Goal: Check status: Check status

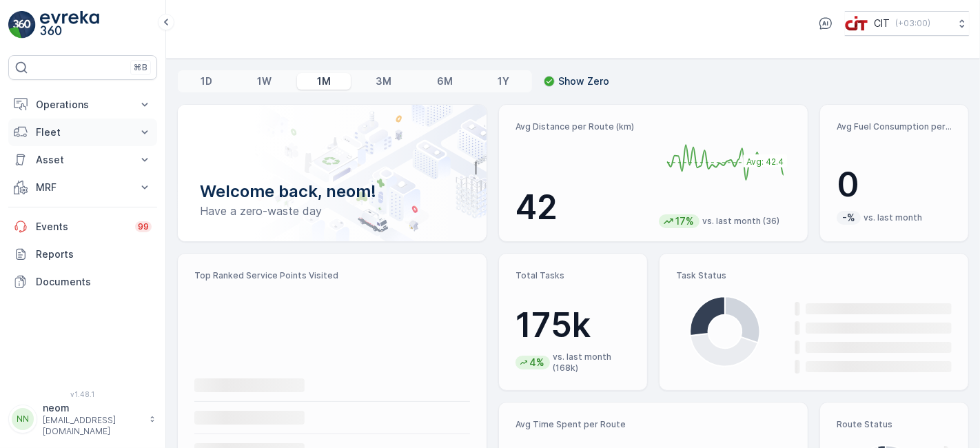
click at [84, 132] on p "Fleet" at bounding box center [83, 132] width 94 height 14
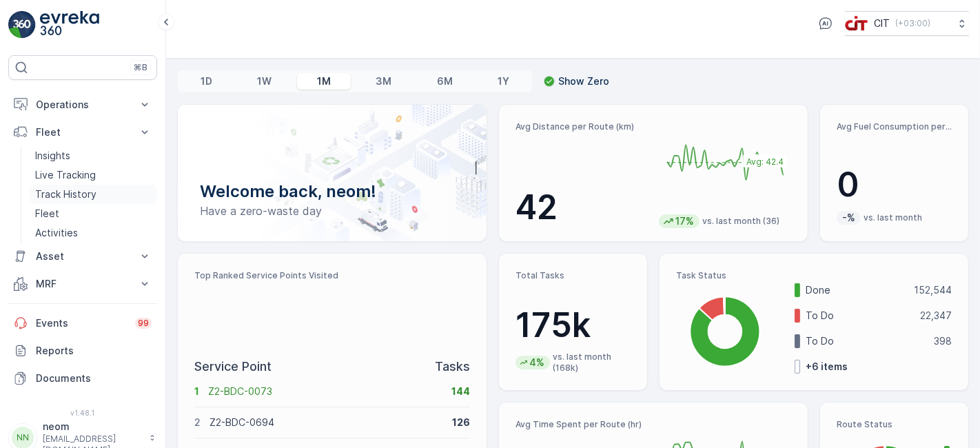
click at [72, 189] on p "Track History" at bounding box center [65, 195] width 61 height 14
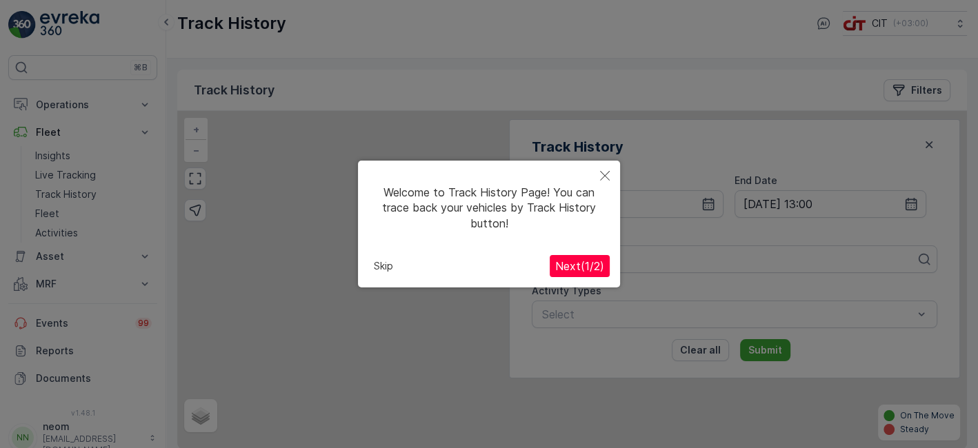
click at [604, 256] on button "Next ( 1 / 2 )" at bounding box center [579, 266] width 60 height 22
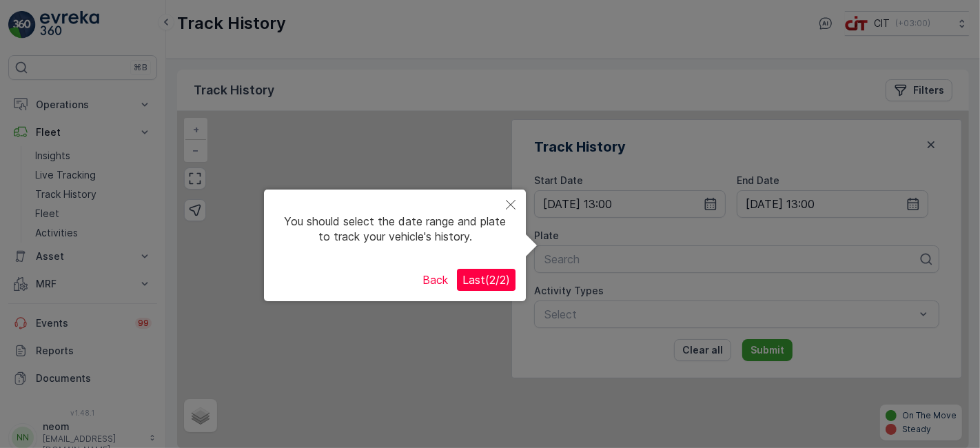
scroll to position [11, 0]
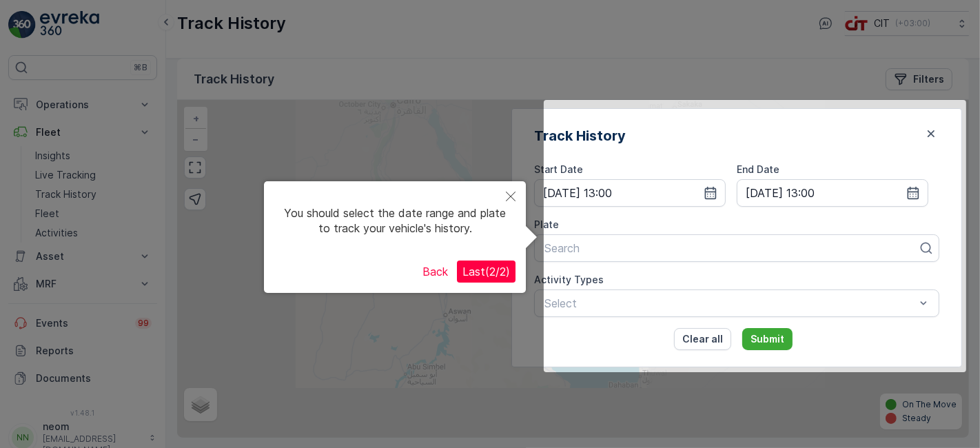
click at [496, 272] on span "Last ( 2 / 2 )" at bounding box center [487, 272] width 48 height 14
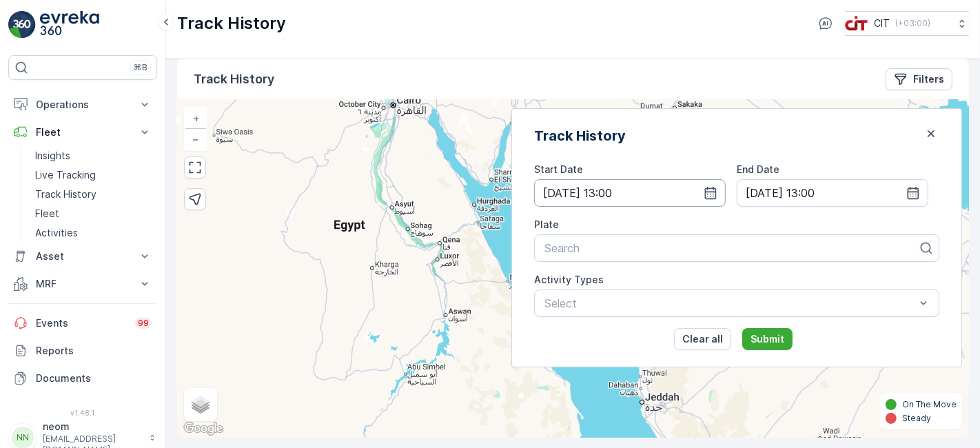
click at [718, 194] on icon "button" at bounding box center [711, 193] width 14 height 14
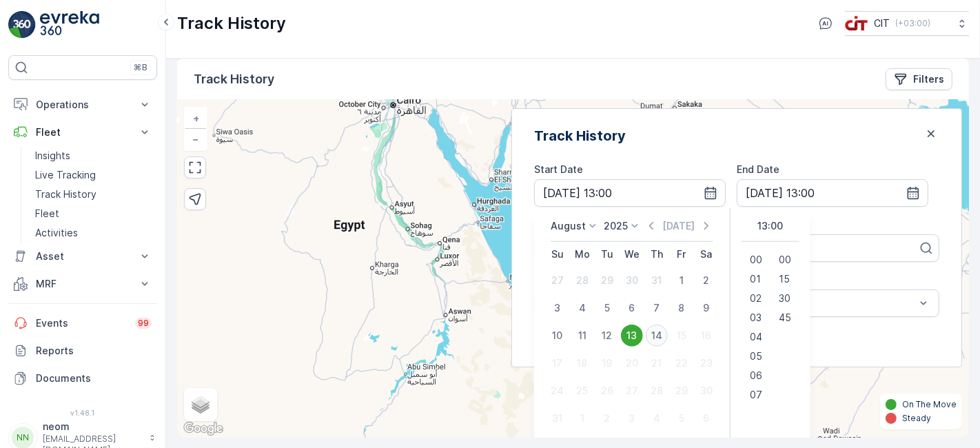
click at [668, 338] on div "14" at bounding box center [657, 336] width 22 height 22
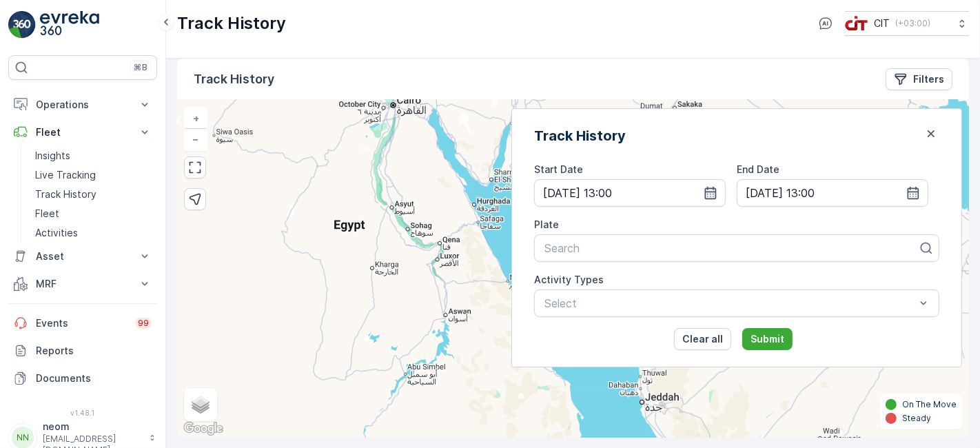
click at [718, 190] on icon "button" at bounding box center [711, 193] width 14 height 14
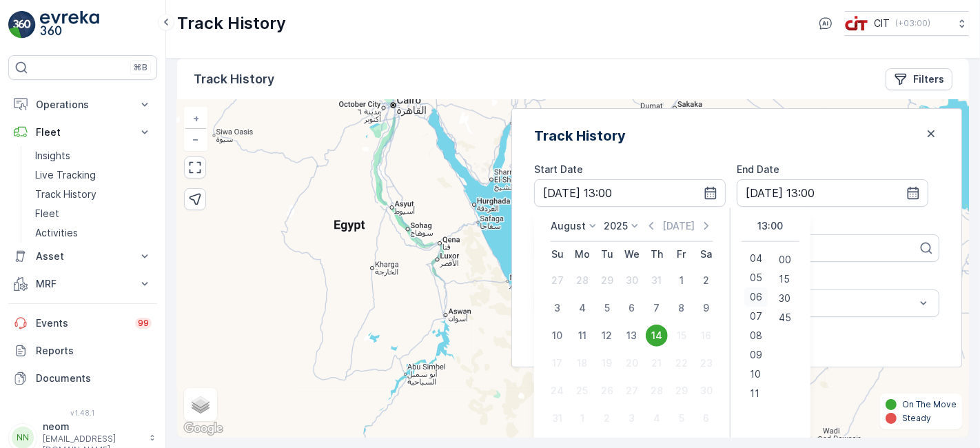
scroll to position [81, 0]
click at [761, 372] on span "10" at bounding box center [755, 372] width 11 height 14
type input "[DATE] 10:00"
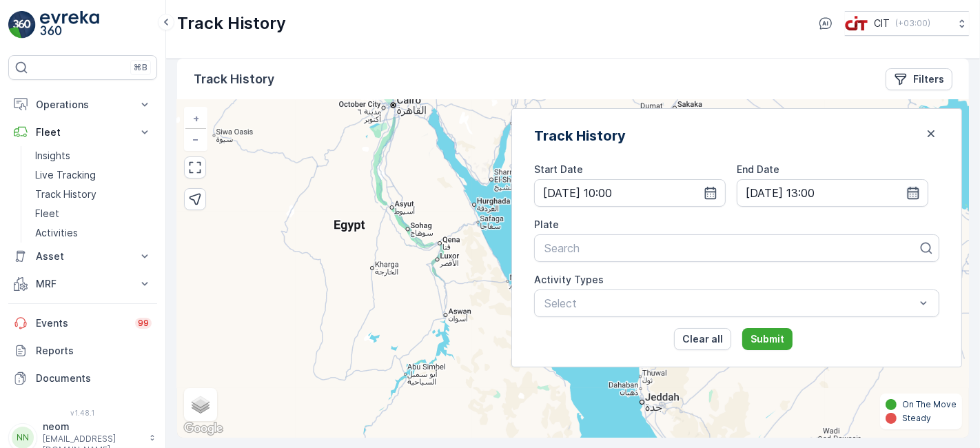
click at [910, 191] on icon "button" at bounding box center [914, 193] width 12 height 12
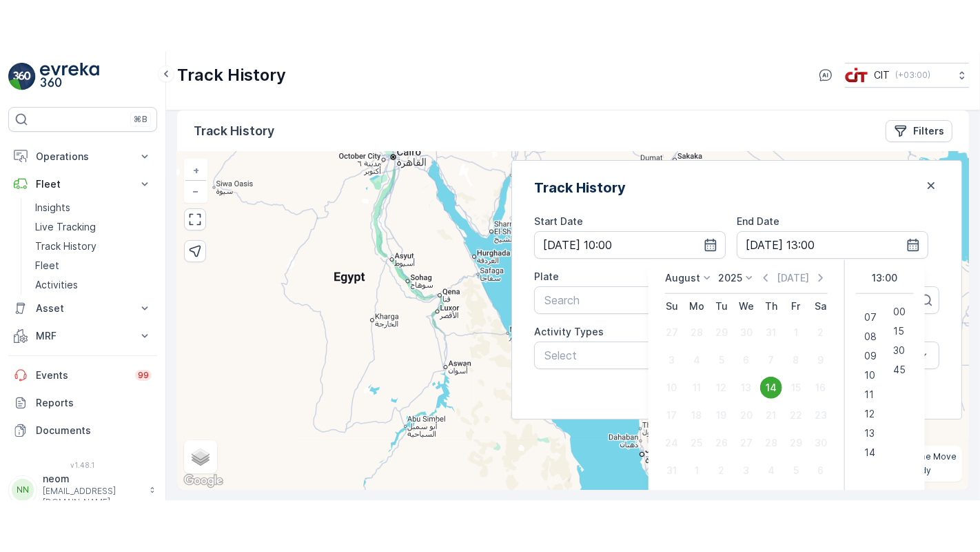
scroll to position [130, 0]
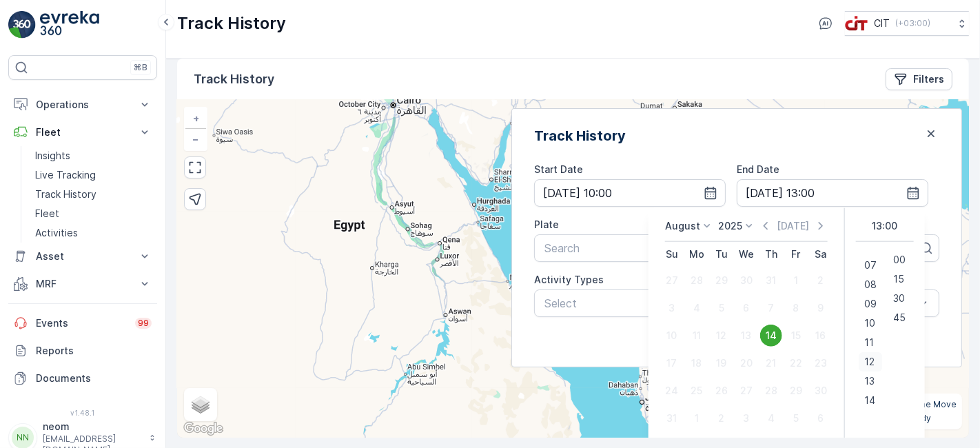
click at [882, 355] on div "12" at bounding box center [870, 361] width 23 height 19
type input "[DATE] 12:00"
click at [636, 256] on div "Search" at bounding box center [736, 248] width 405 height 28
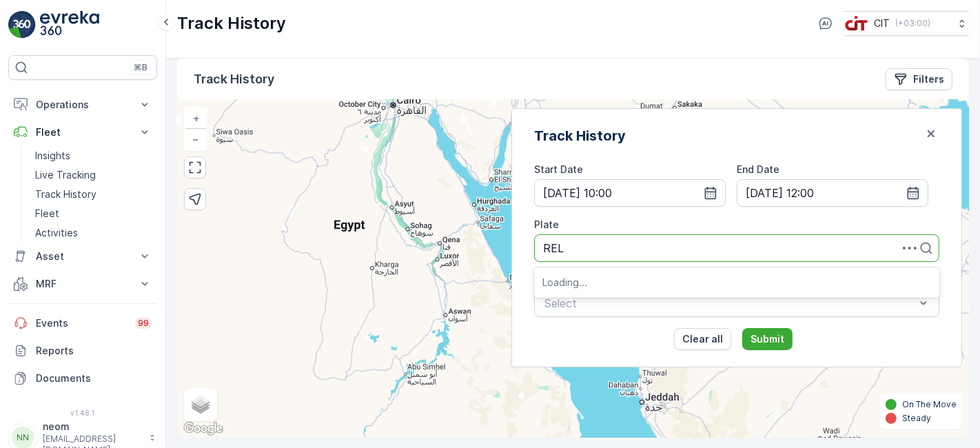
type input "REL 1"
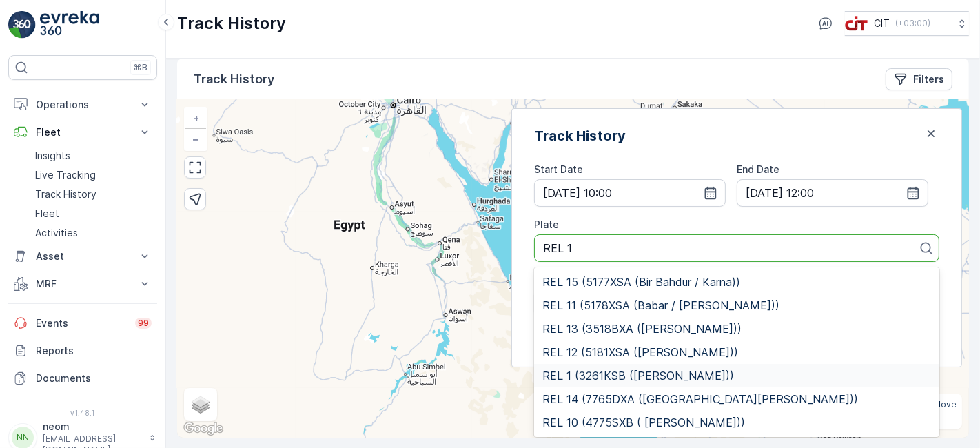
click at [625, 370] on span "REL 1 (3261KSB ([PERSON_NAME]))" at bounding box center [639, 376] width 192 height 12
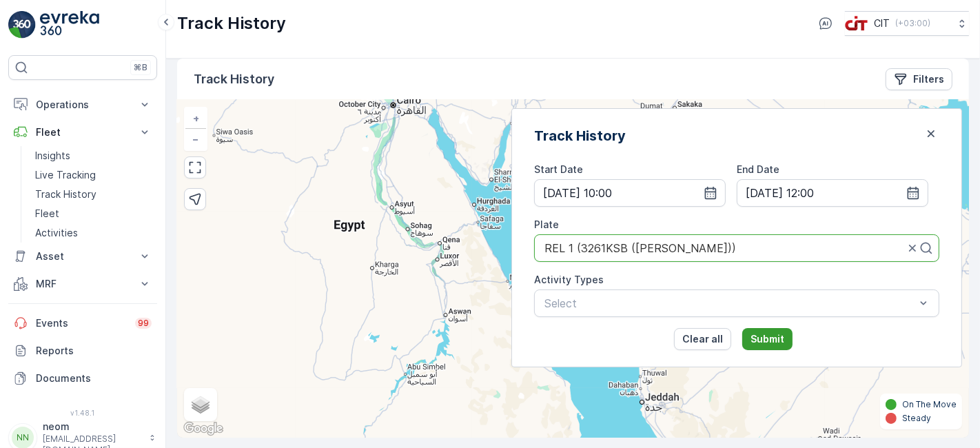
click at [785, 341] on p "Submit" at bounding box center [768, 339] width 34 height 14
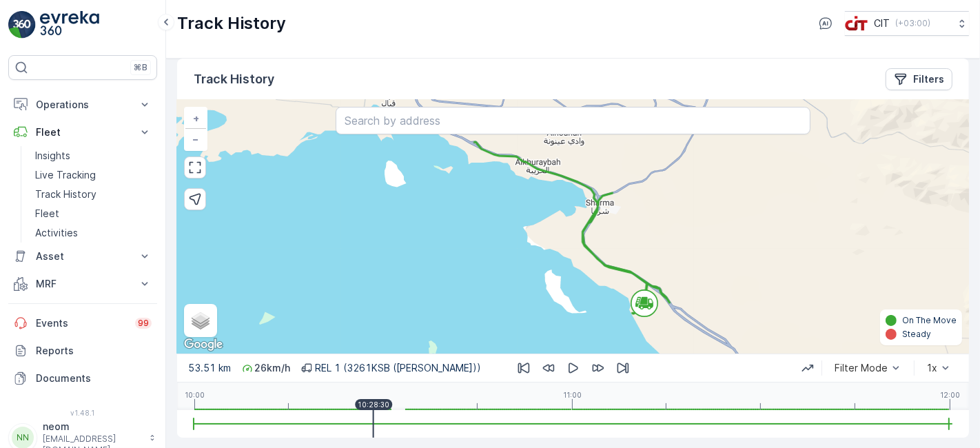
drag, startPoint x: 195, startPoint y: 424, endPoint x: 374, endPoint y: 428, distance: 178.6
click at [374, 428] on div at bounding box center [573, 424] width 759 height 28
click at [195, 161] on icon "button" at bounding box center [195, 168] width 14 height 14
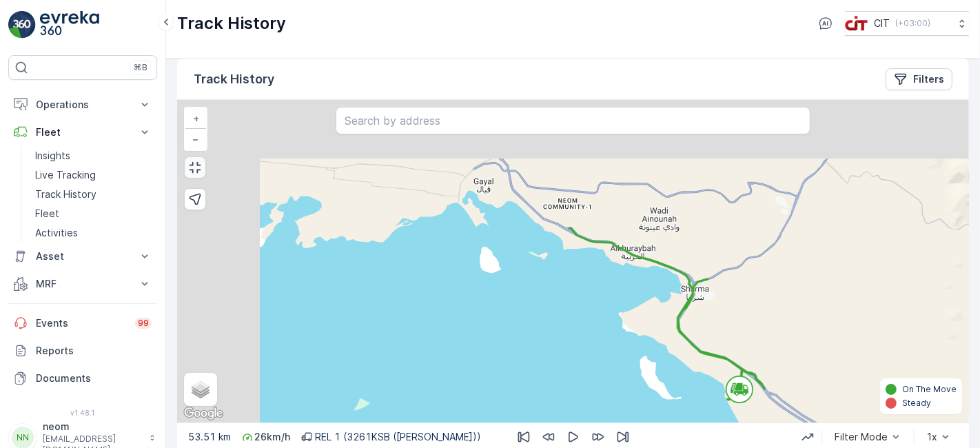
scroll to position [0, 0]
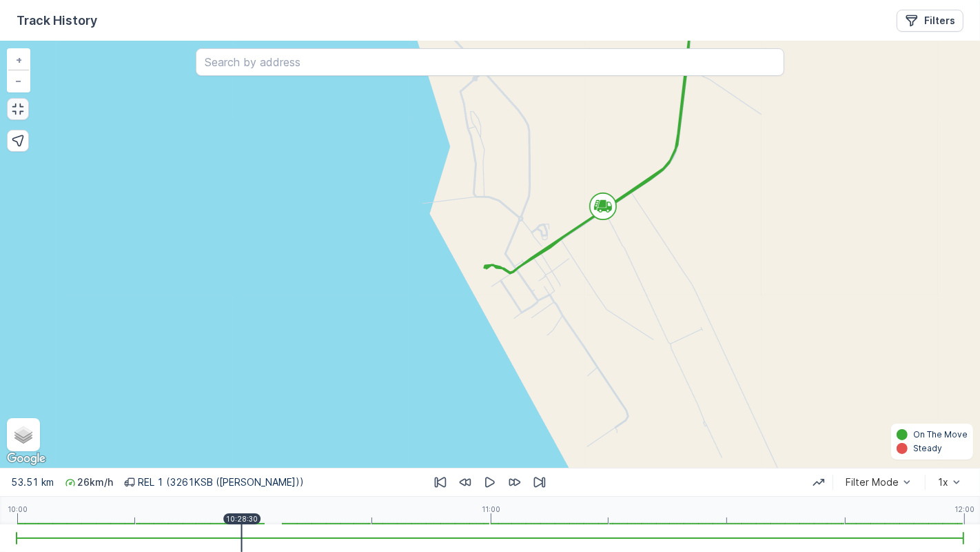
drag, startPoint x: 556, startPoint y: 247, endPoint x: 574, endPoint y: 262, distance: 23.6
click at [574, 262] on div "+ − Satellite Roadmap Terrain Hybrid Leaflet Keyboard shortcuts Map Data Map da…" at bounding box center [490, 254] width 980 height 426
click at [489, 447] on icon "button" at bounding box center [490, 482] width 14 height 14
drag, startPoint x: 284, startPoint y: 540, endPoint x: 491, endPoint y: 533, distance: 207.0
click at [491, 447] on div at bounding box center [490, 538] width 947 height 28
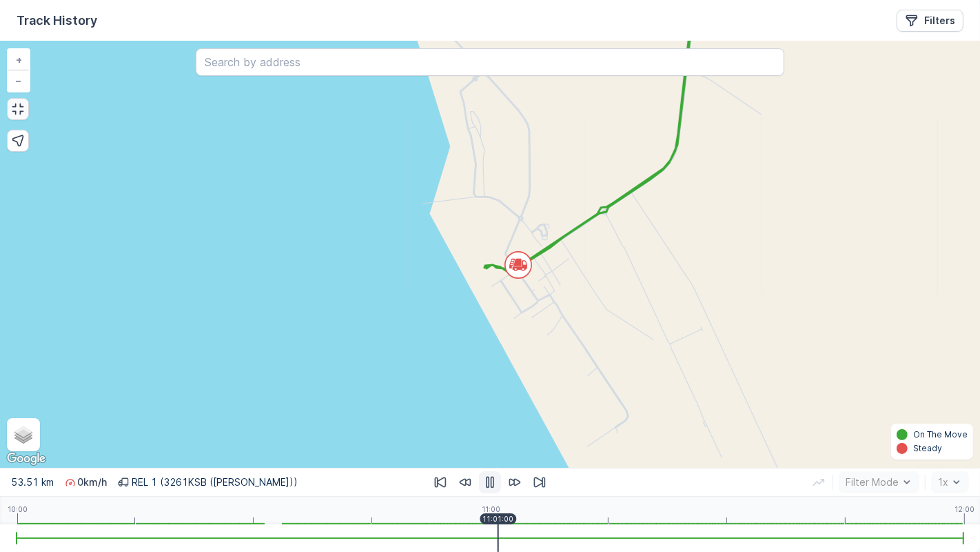
click at [494, 447] on button "button" at bounding box center [490, 482] width 22 height 22
click at [399, 447] on div at bounding box center [490, 538] width 947 height 28
drag, startPoint x: 380, startPoint y: 545, endPoint x: 348, endPoint y: 546, distance: 31.7
click at [348, 447] on div at bounding box center [490, 538] width 947 height 28
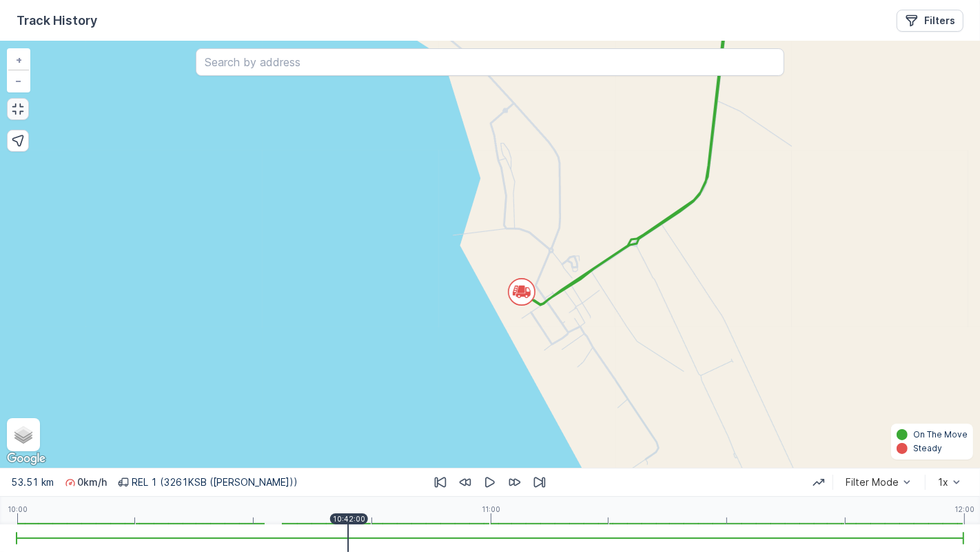
drag, startPoint x: 515, startPoint y: 289, endPoint x: 555, endPoint y: 331, distance: 58.0
click at [555, 331] on div "+ − Satellite Roadmap Terrain Hybrid Leaflet Keyboard shortcuts Map Data Map da…" at bounding box center [490, 254] width 980 height 426
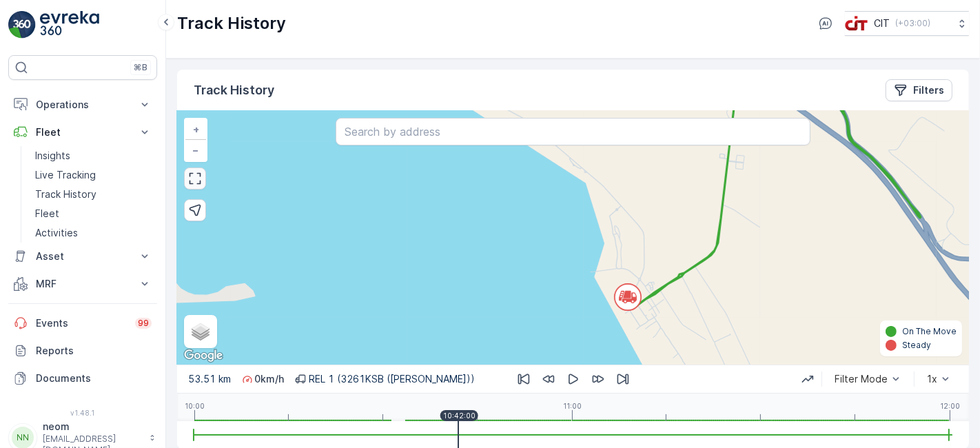
click at [191, 185] on button "button" at bounding box center [195, 179] width 22 height 22
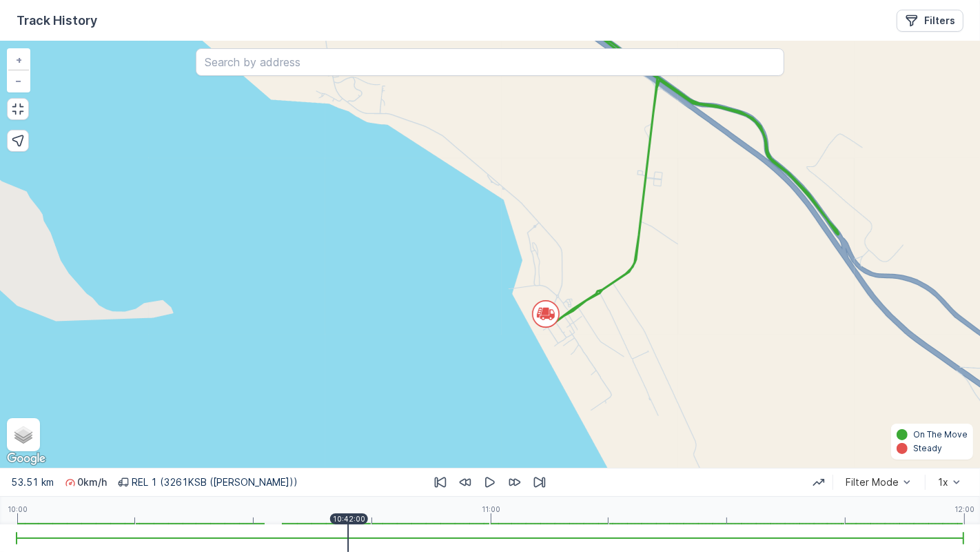
drag, startPoint x: 658, startPoint y: 305, endPoint x: 651, endPoint y: 316, distance: 13.4
click at [651, 316] on div "+ − Satellite Roadmap Terrain Hybrid Leaflet Keyboard shortcuts Map Data Map da…" at bounding box center [490, 254] width 980 height 426
